Goal: Transaction & Acquisition: Purchase product/service

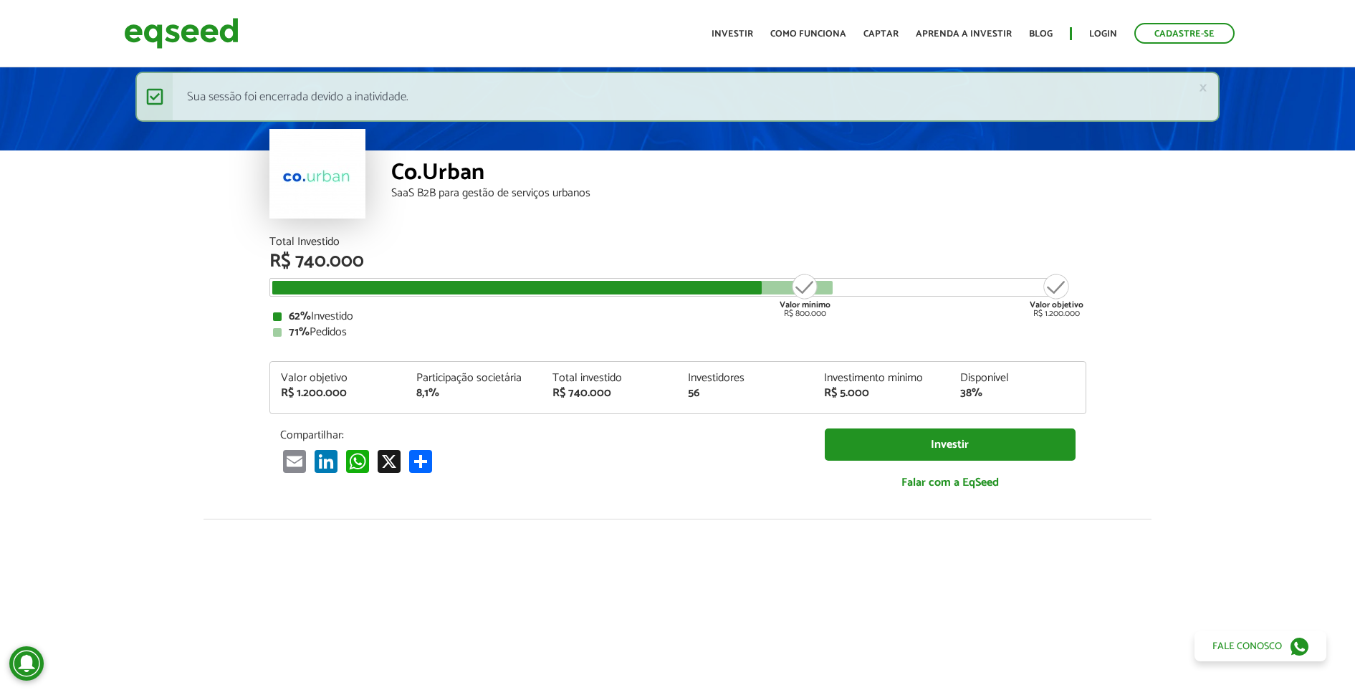
click at [1107, 23] on ul "Início Investir Como funciona Captar Aprenda a investir Blog Login Cadastre-se" at bounding box center [974, 33] width 538 height 21
click at [1099, 33] on link "Login" at bounding box center [1103, 33] width 28 height 9
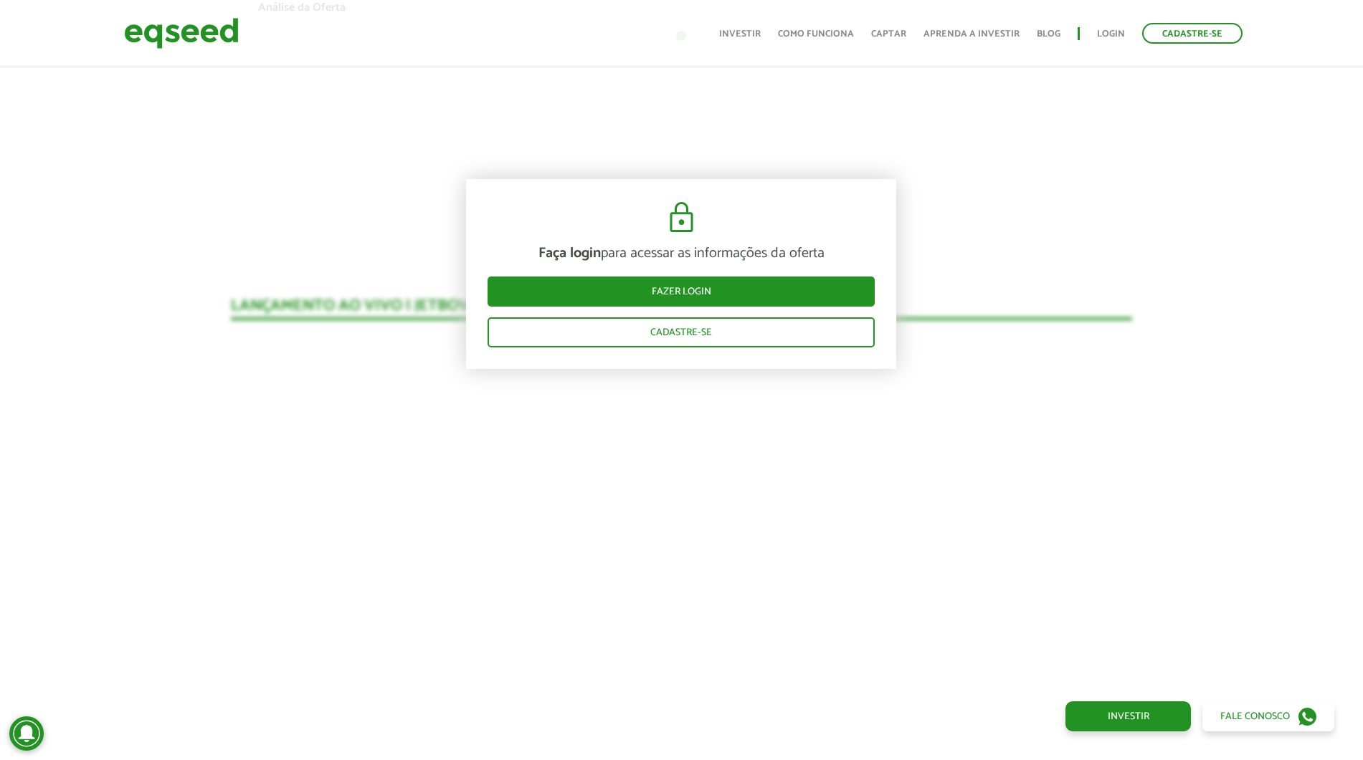
scroll to position [1276, 0]
click at [1104, 30] on link "Login" at bounding box center [1111, 33] width 28 height 9
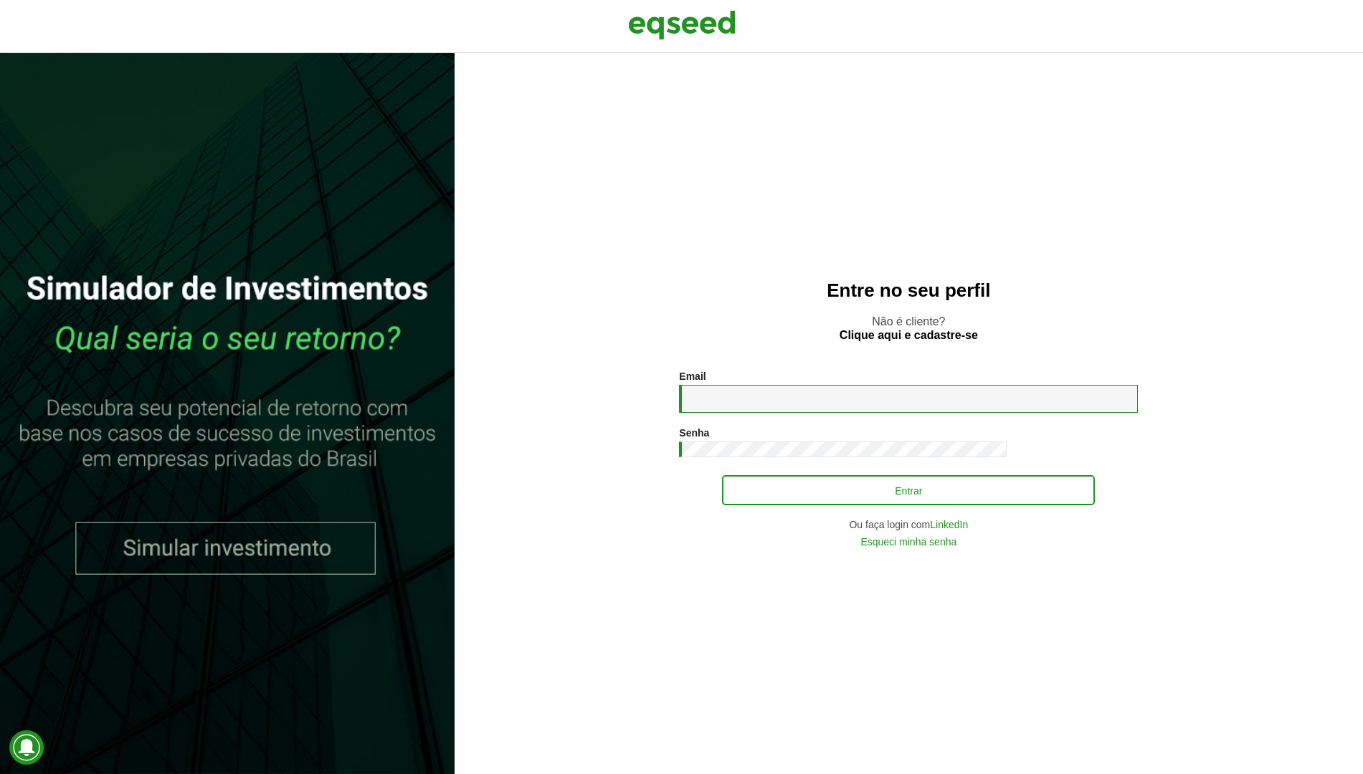
type input "**********"
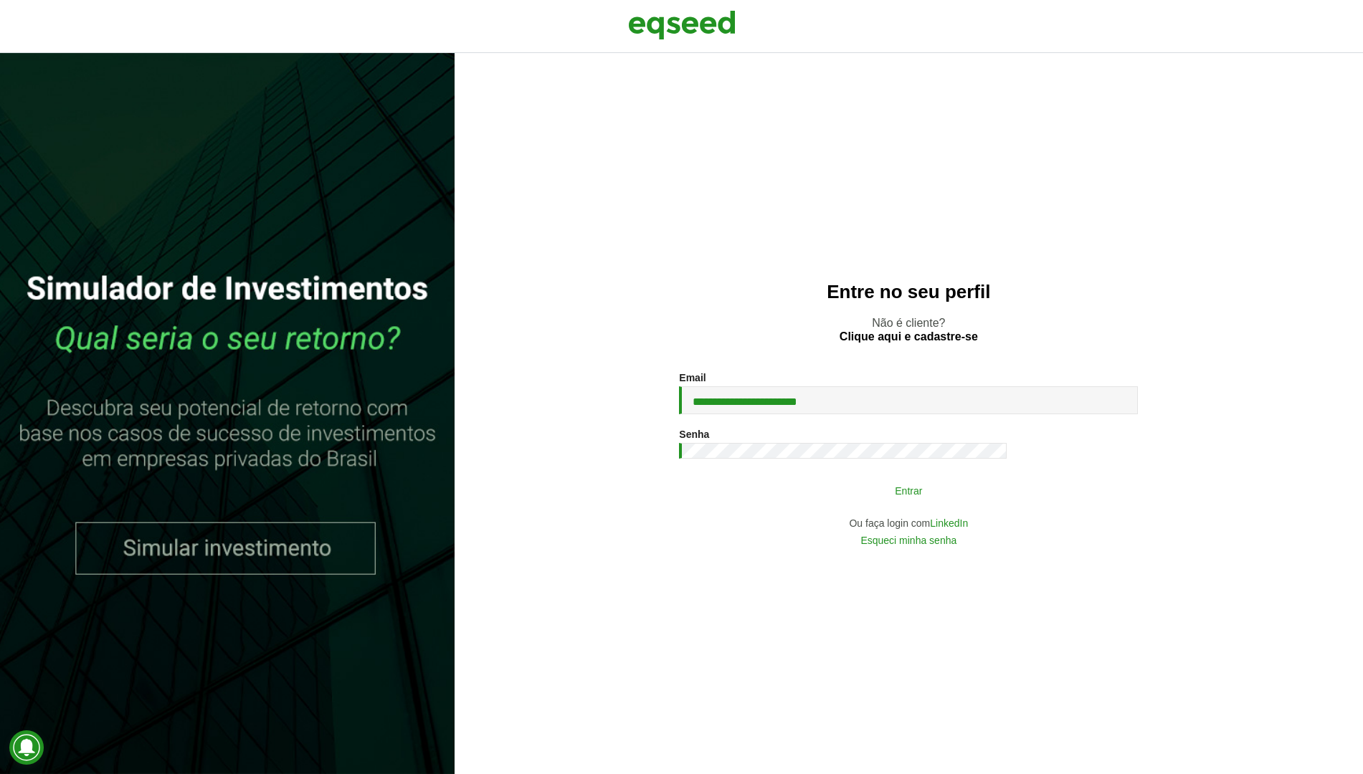
click at [722, 504] on button "Entrar" at bounding box center [908, 490] width 373 height 27
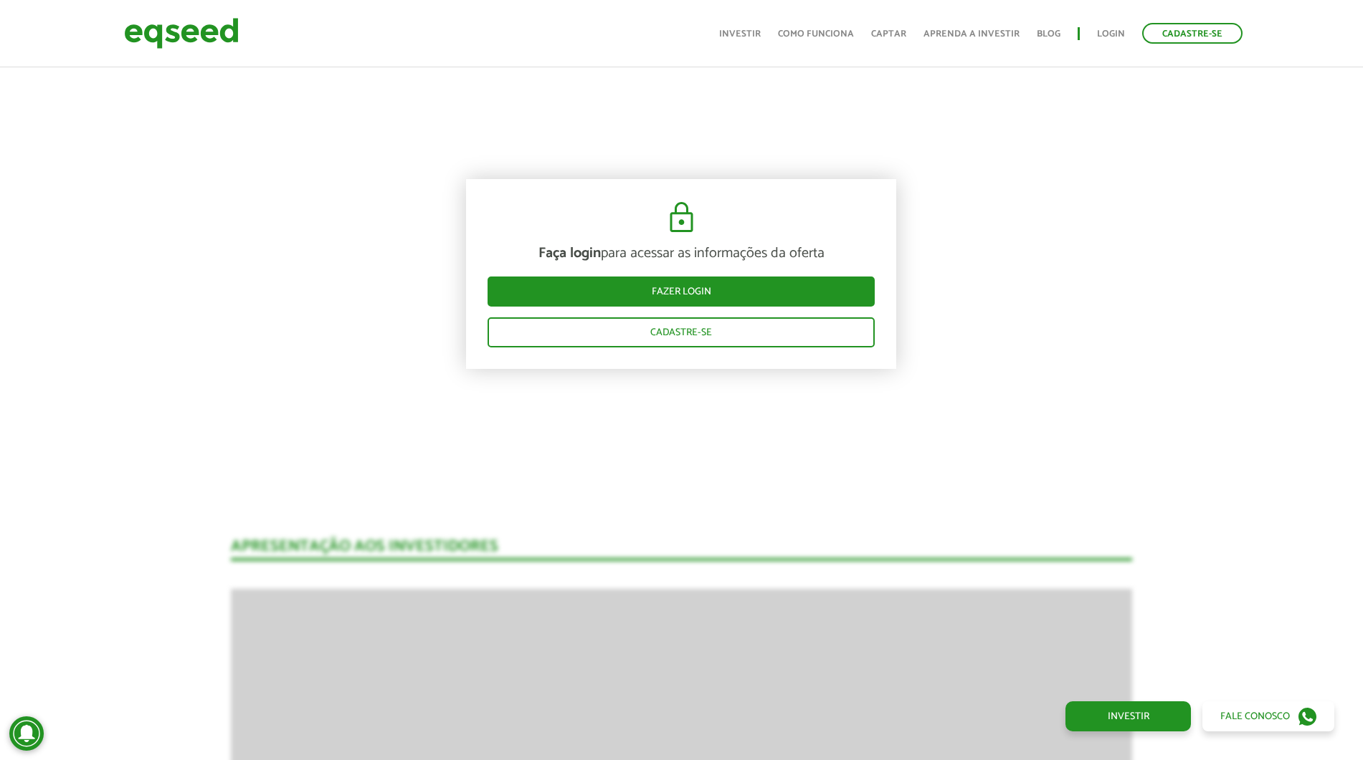
scroll to position [1545, 0]
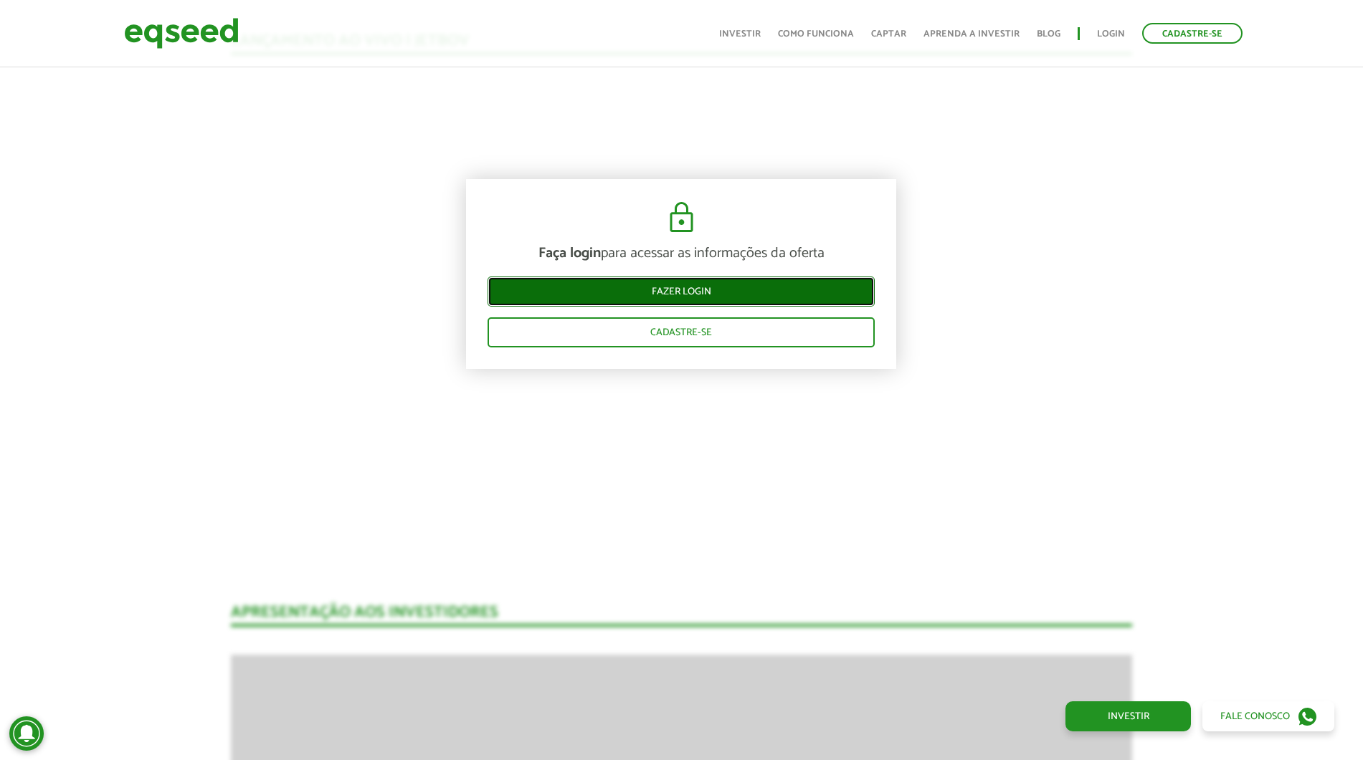
click at [759, 292] on link "Fazer login" at bounding box center [680, 292] width 387 height 30
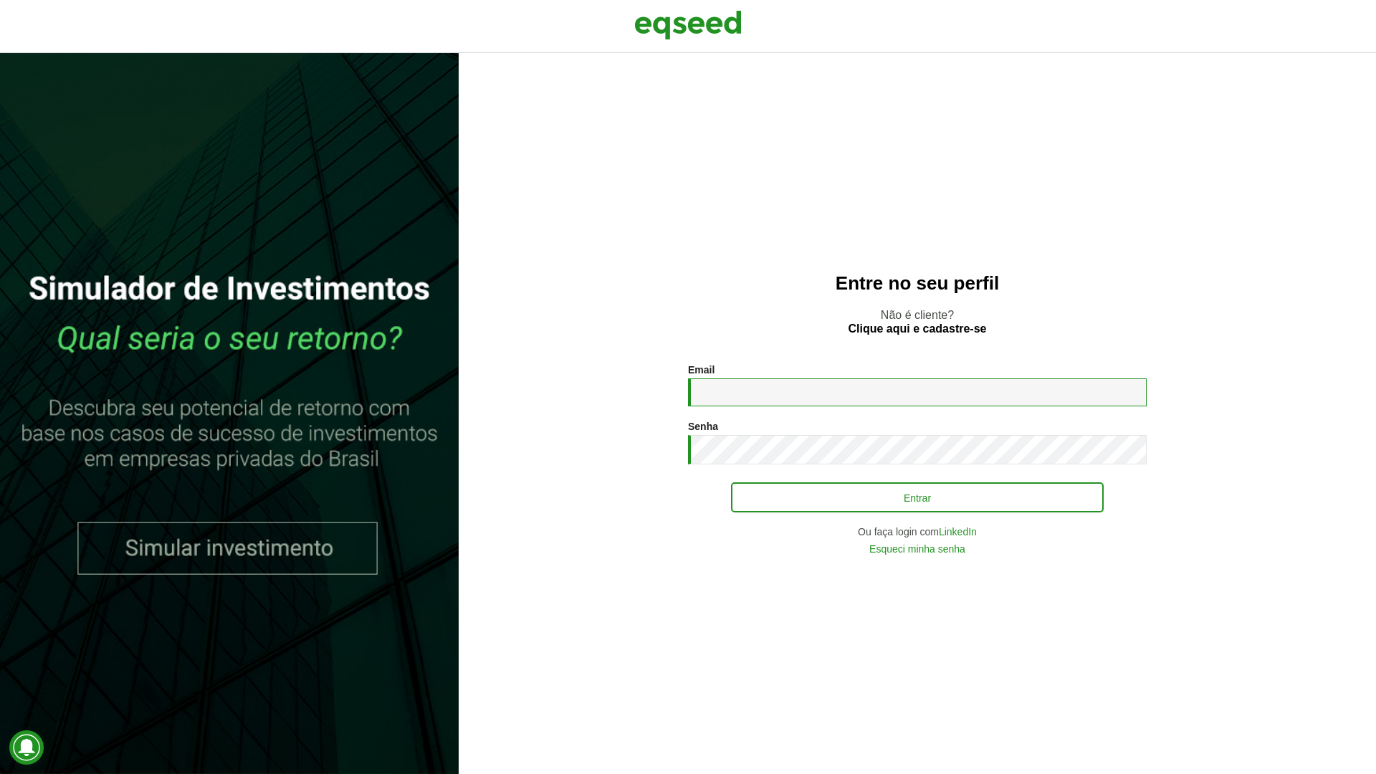
type input "**********"
click at [779, 487] on button "Entrar" at bounding box center [917, 497] width 373 height 27
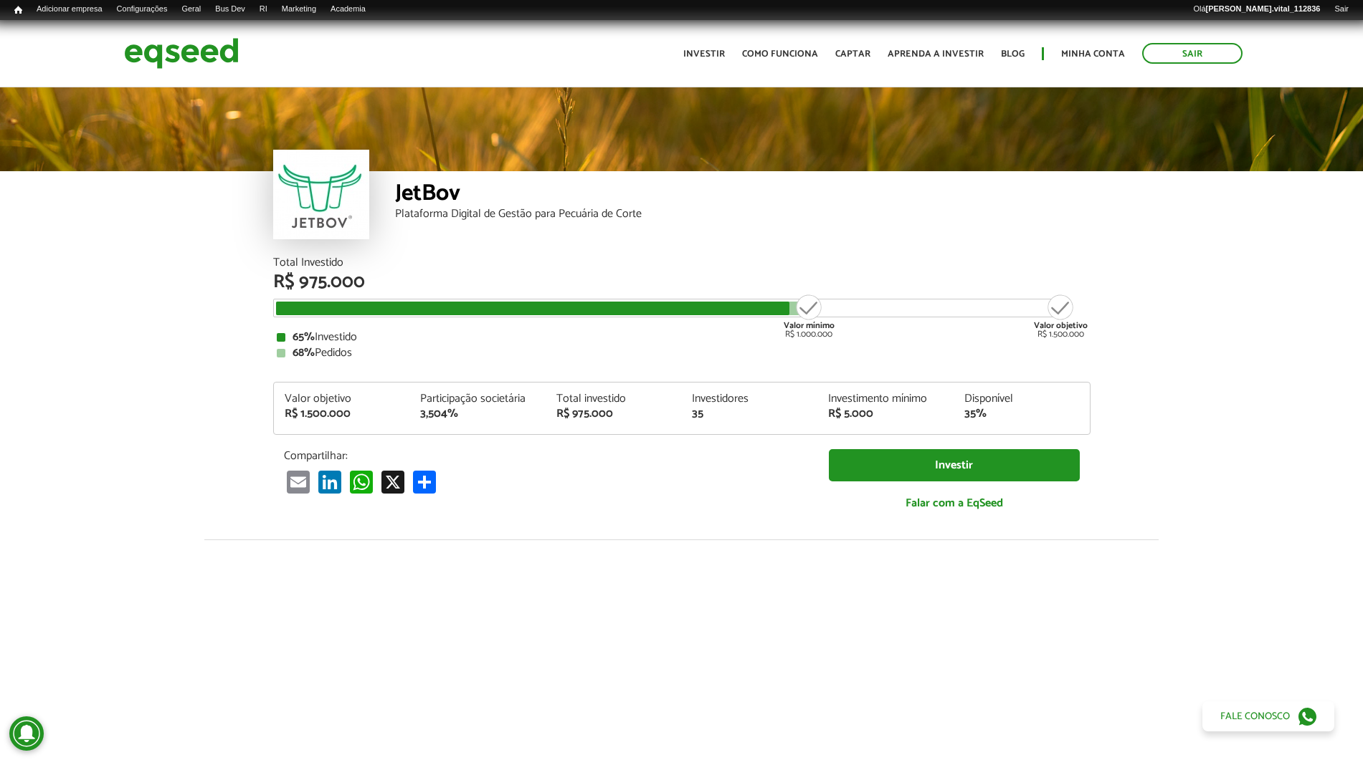
drag, startPoint x: 231, startPoint y: 315, endPoint x: 287, endPoint y: 224, distance: 106.2
drag, startPoint x: 287, startPoint y: 224, endPoint x: 181, endPoint y: 203, distance: 107.5
click at [181, 203] on div "JetBov Plataforma Digital de Gestão para Pecuária de Corte" at bounding box center [681, 171] width 1363 height 172
click at [345, 81] on link "UTM Data" at bounding box center [332, 82] width 115 height 14
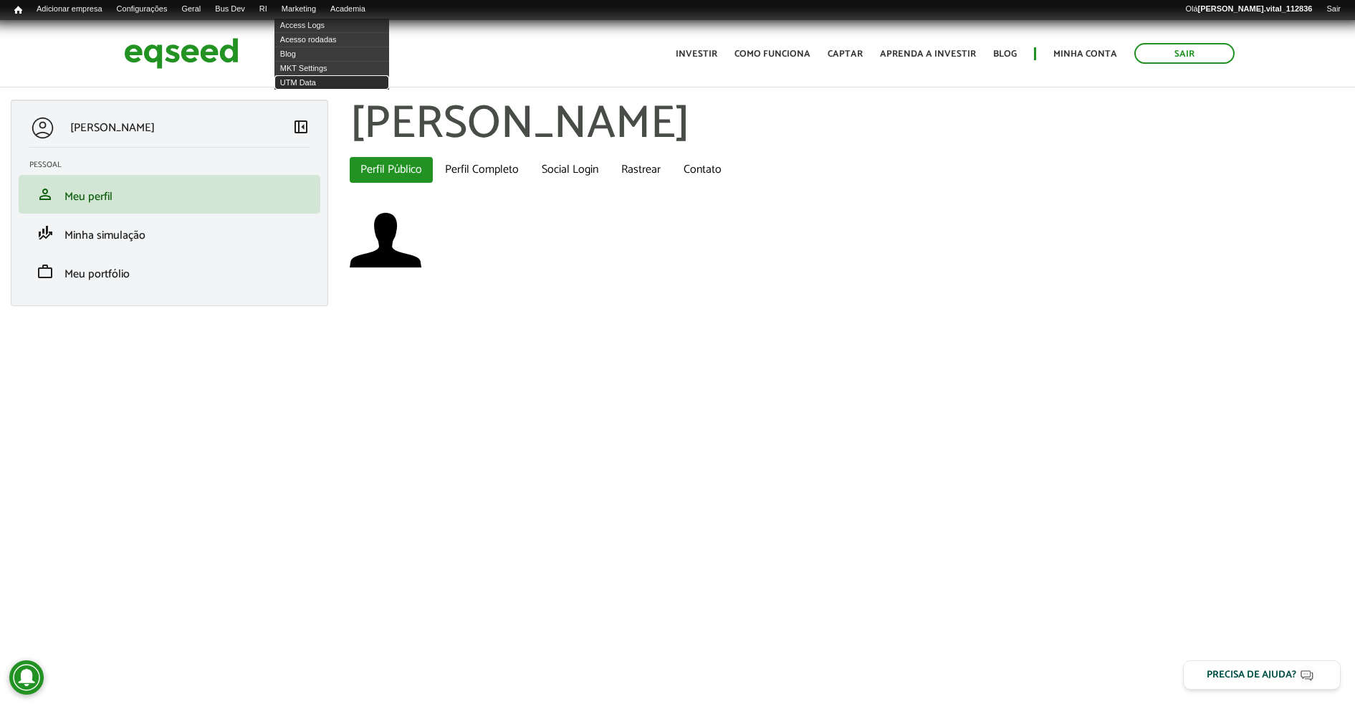
click at [321, 82] on link "UTM Data" at bounding box center [332, 82] width 115 height 14
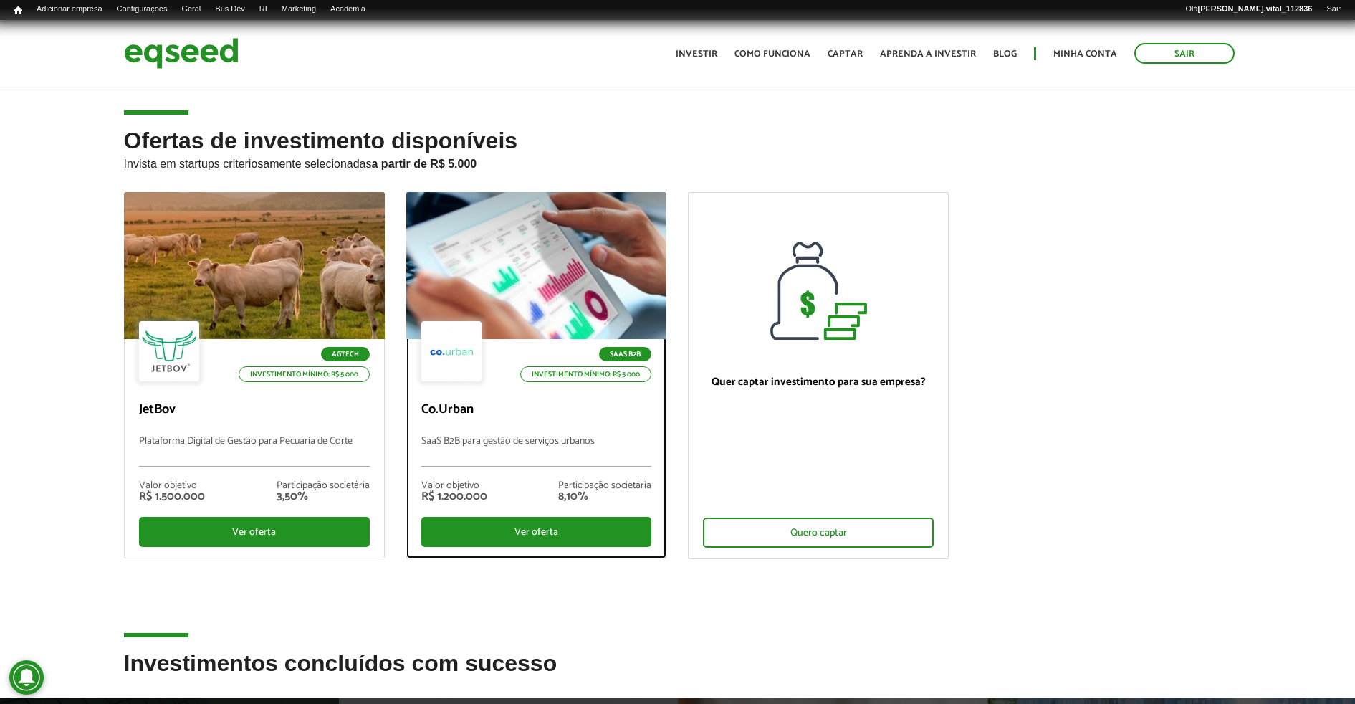
click at [457, 246] on div at bounding box center [536, 266] width 313 height 176
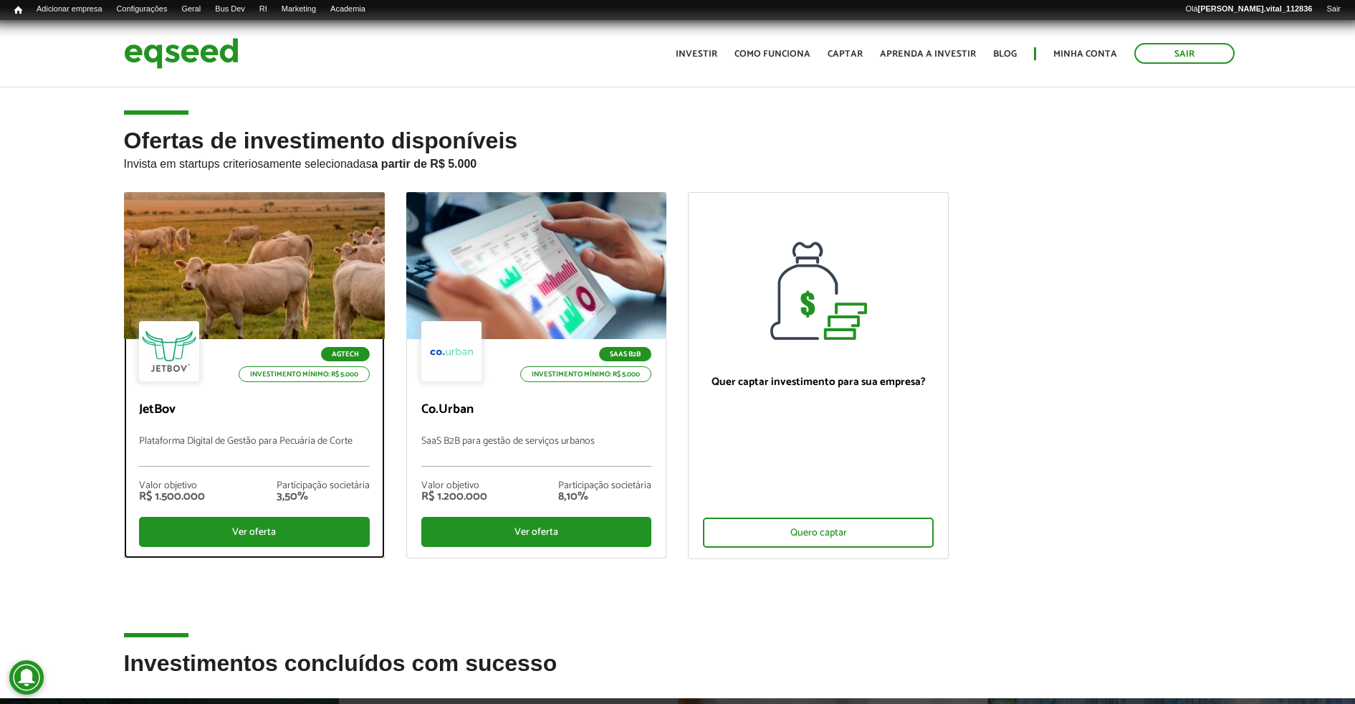
click at [295, 225] on div at bounding box center [253, 266] width 313 height 176
